Goal: Task Accomplishment & Management: Use online tool/utility

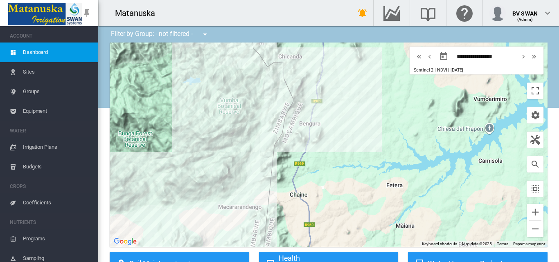
click at [54, 111] on span "Equipment" at bounding box center [57, 111] width 69 height 20
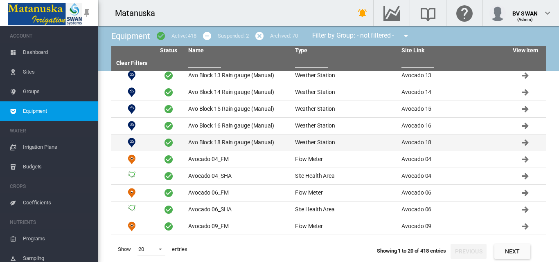
scroll to position [82, 0]
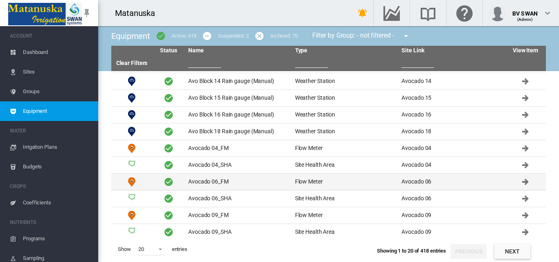
click at [284, 184] on td "Avocado 06_FM" at bounding box center [238, 182] width 107 height 16
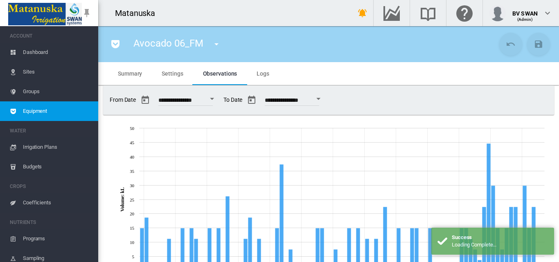
click at [170, 79] on md-tab-item "Settings" at bounding box center [172, 73] width 41 height 23
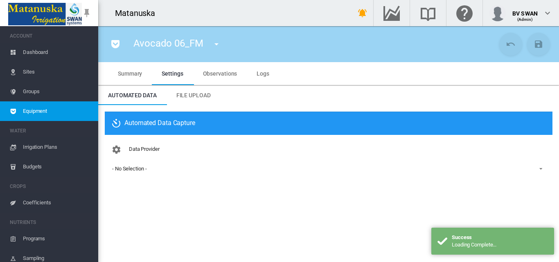
click at [184, 94] on span "File Upload" at bounding box center [193, 95] width 34 height 7
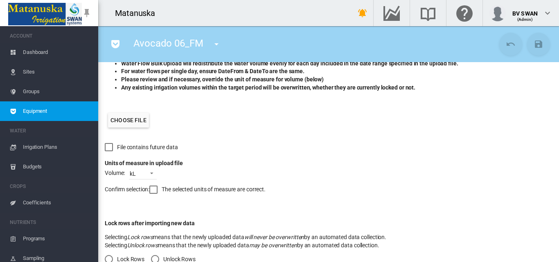
scroll to position [166, 0]
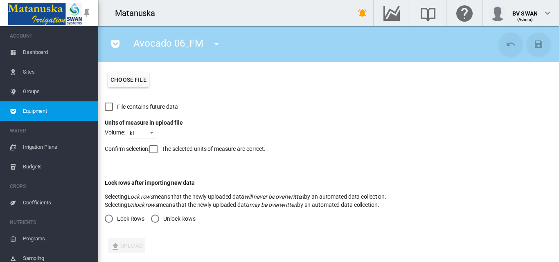
click at [157, 217] on div "Unlock Rows" at bounding box center [155, 219] width 8 height 8
click at [156, 149] on div at bounding box center [153, 149] width 8 height 8
click at [129, 77] on label "Choose file" at bounding box center [128, 79] width 41 height 15
click at [0, 0] on input "Choose file" at bounding box center [0, 0] width 0 height 0
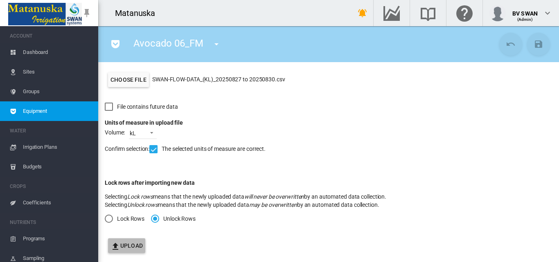
click at [130, 245] on button "Upload" at bounding box center [126, 246] width 37 height 15
click at [47, 52] on span "Dashboard" at bounding box center [57, 53] width 69 height 20
